Goal: Check status: Check status

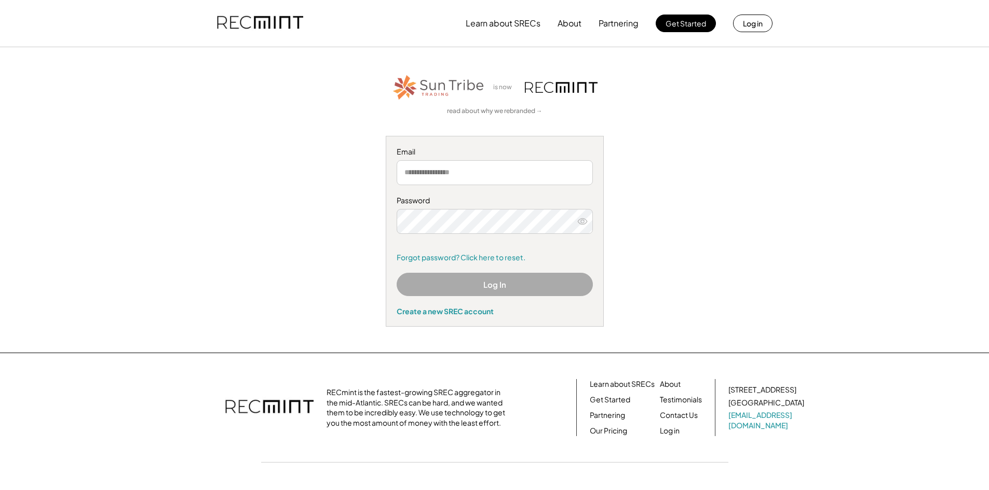
type input "**********"
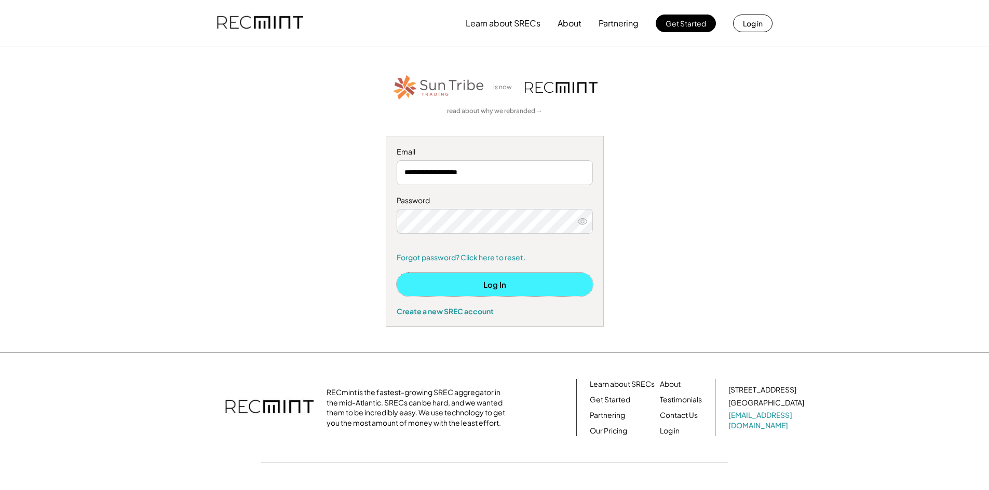
click at [488, 287] on button "Log In" at bounding box center [494, 284] width 196 height 23
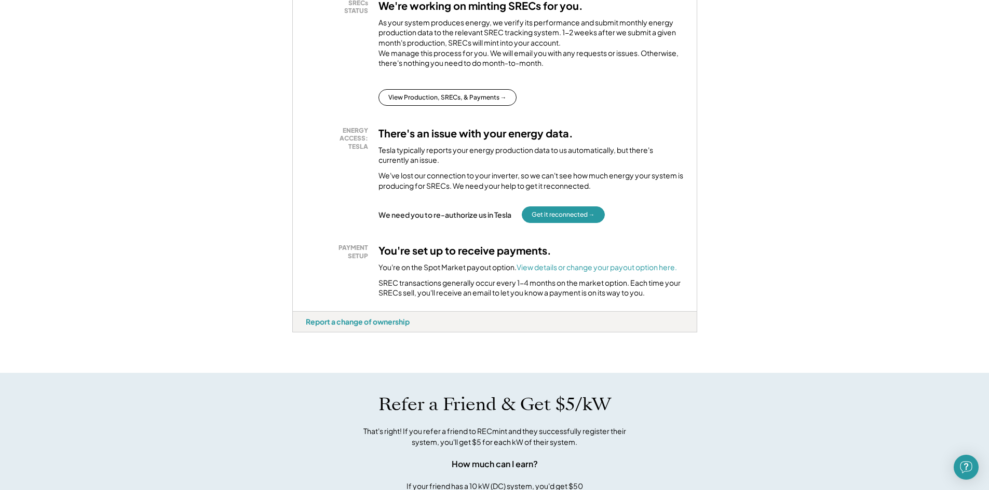
scroll to position [257, 0]
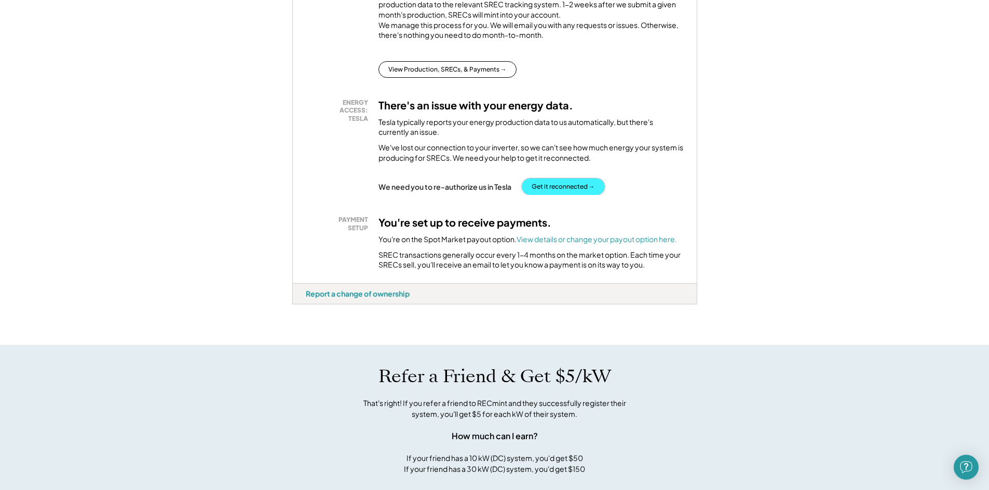
click at [584, 195] on button "Get it reconnected →" at bounding box center [563, 187] width 83 height 17
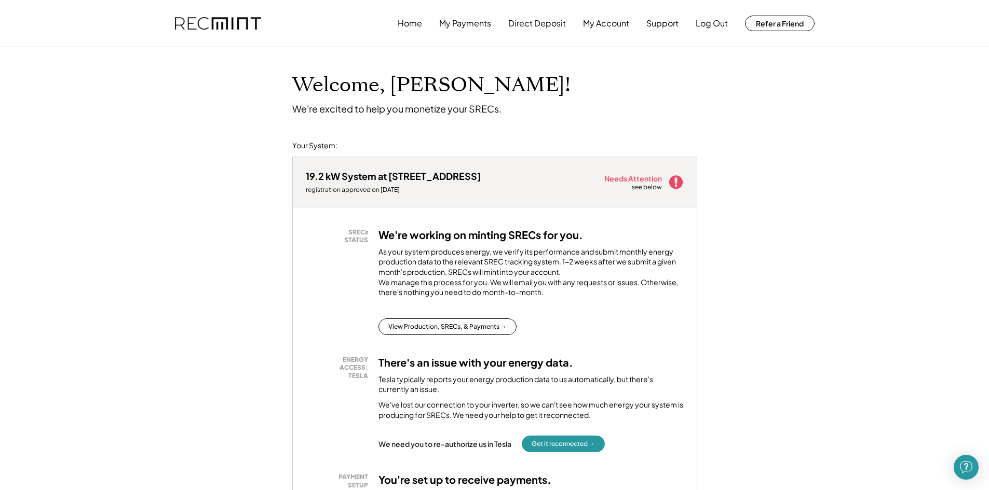
click at [231, 28] on img at bounding box center [218, 23] width 86 height 13
click at [471, 25] on button "My Payments" at bounding box center [465, 23] width 52 height 21
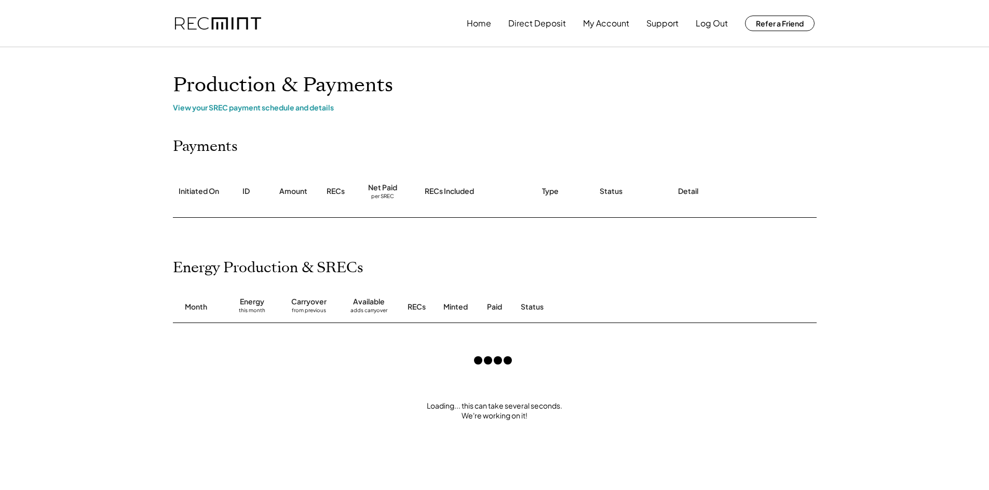
click at [462, 23] on div "Home Direct Deposit My Account Support Log Out Refer a Friend" at bounding box center [494, 23] width 664 height 47
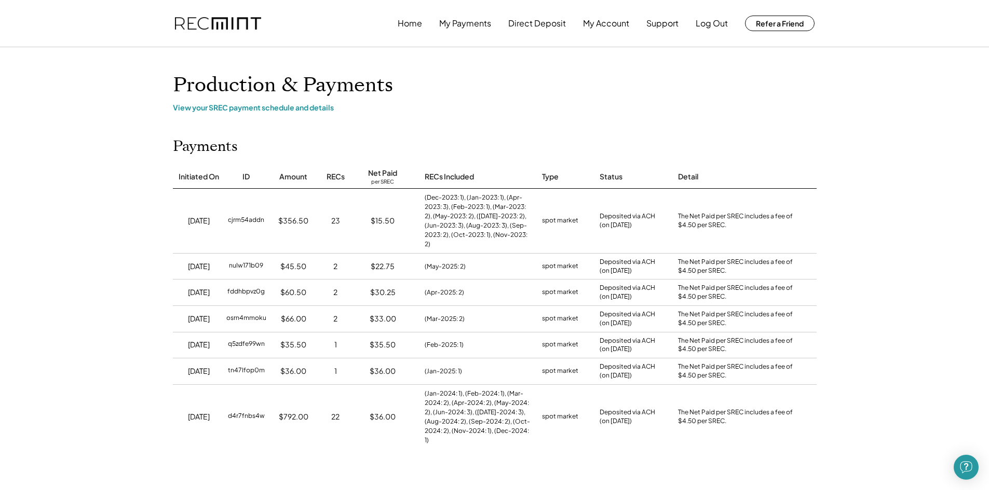
scroll to position [1, 0]
click at [300, 412] on div "$792.00" at bounding box center [294, 417] width 30 height 10
click at [300, 366] on div "$36.00" at bounding box center [293, 371] width 26 height 10
